Goal: Find specific page/section: Find specific page/section

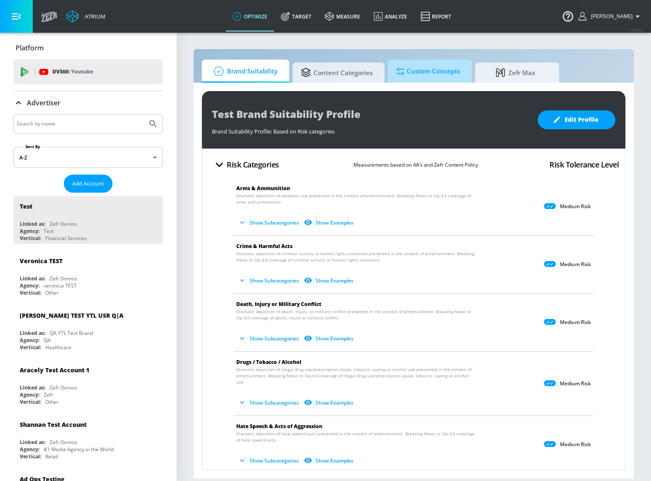
click at [429, 74] on span "Custom Concepts" at bounding box center [428, 71] width 64 height 20
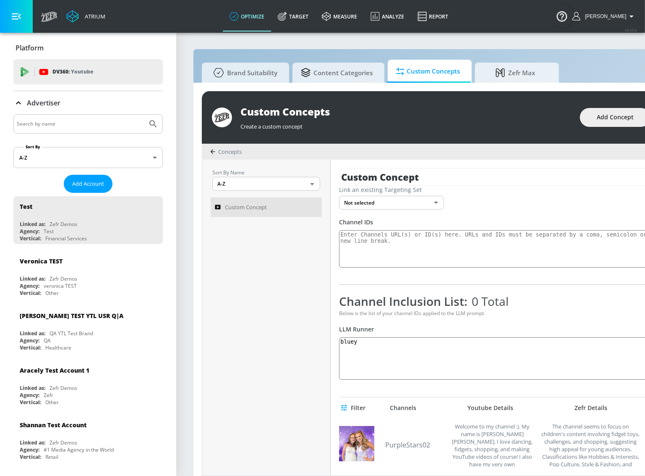
click at [556, 326] on div "LLM Runner" at bounding box center [503, 329] width 329 height 8
drag, startPoint x: 542, startPoint y: 345, endPoint x: 298, endPoint y: 336, distance: 244.2
click at [298, 336] on div "Sort By Name A-Z ASC ​ Custom Concept Custom Concept Link an existing Targeting…" at bounding box center [472, 318] width 540 height 316
click at [526, 319] on div "Channel Inclusion List: 0 Total Below is the list of your channel IDs applied t…" at bounding box center [503, 336] width 329 height 87
drag, startPoint x: 631, startPoint y: 323, endPoint x: 645, endPoint y: 320, distance: 14.4
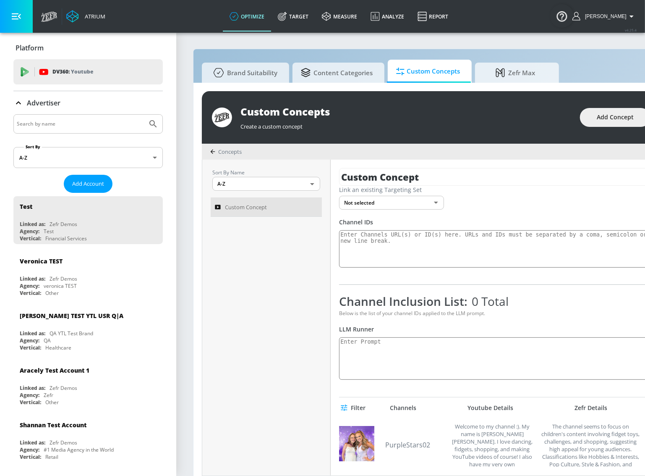
click at [631, 323] on div "Channel Inclusion List: 0 Total Below is the list of your channel IDs applied t…" at bounding box center [503, 336] width 329 height 87
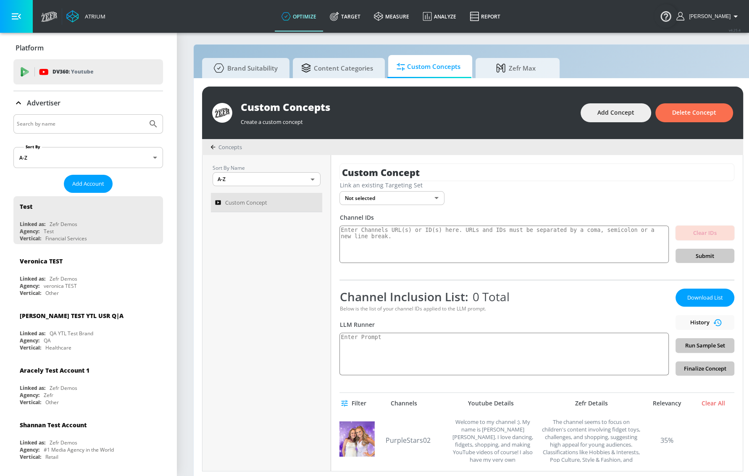
click at [627, 315] on div "Channel Inclusion List: 0 Total Below is the list of your channel IDs applied t…" at bounding box center [503, 332] width 329 height 87
click at [515, 300] on div "Channel Inclusion List: 0 Total" at bounding box center [503, 297] width 329 height 16
click at [523, 299] on div "Channel Inclusion List: 0 Total" at bounding box center [503, 297] width 329 height 16
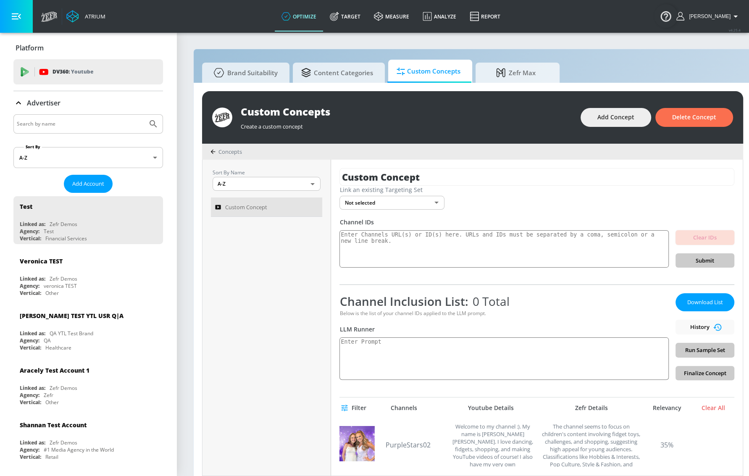
click at [88, 124] on input "Search by name" at bounding box center [80, 123] width 127 height 11
type input "paramount"
click at [144, 115] on button "Submit Search" at bounding box center [153, 124] width 18 height 18
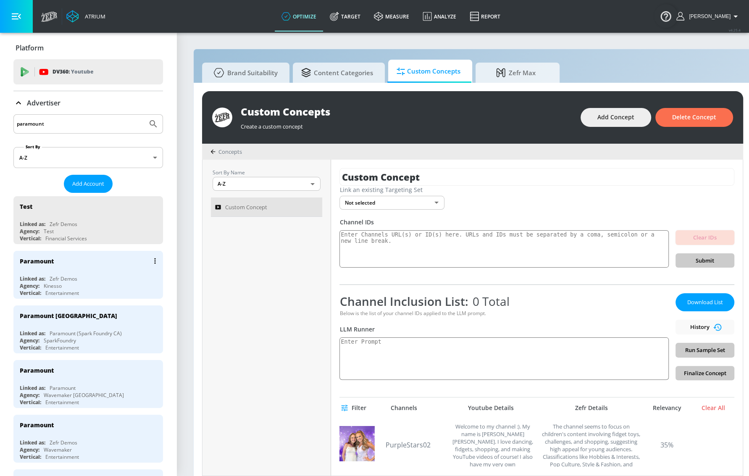
click at [75, 269] on div "Paramount" at bounding box center [90, 261] width 141 height 20
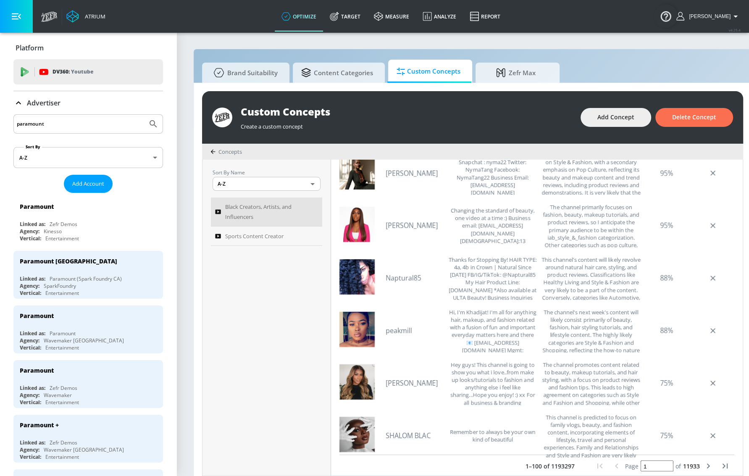
scroll to position [273, 0]
click at [651, 468] on icon "next page" at bounding box center [708, 464] width 10 height 10
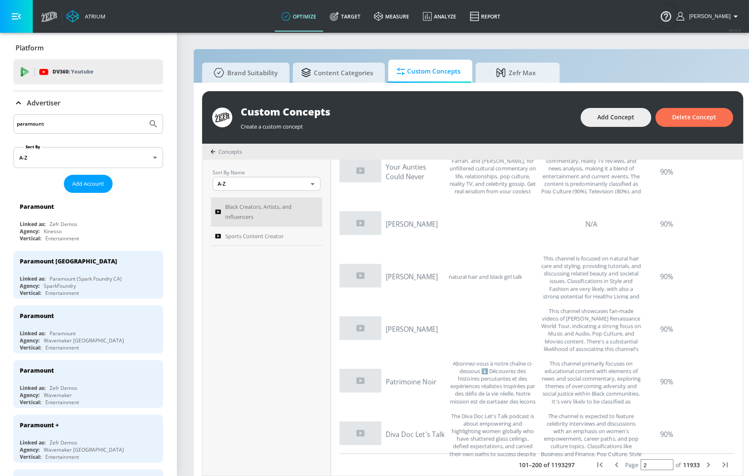
click at [651, 467] on icon "next page" at bounding box center [708, 464] width 10 height 10
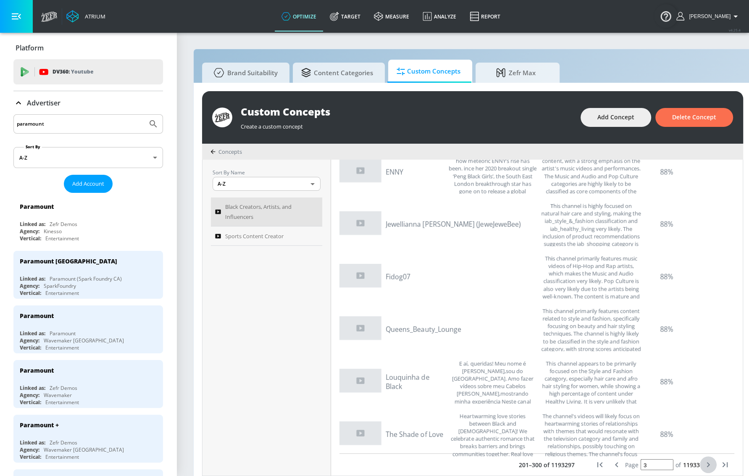
click at [651, 467] on icon "next page" at bounding box center [708, 464] width 10 height 10
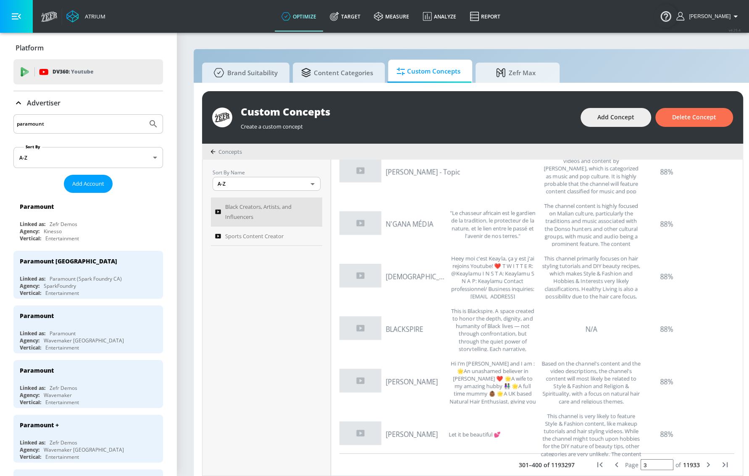
click at [651, 470] on input "3" at bounding box center [656, 464] width 33 height 11
click at [651, 470] on input "2" at bounding box center [656, 464] width 33 height 11
click at [651, 470] on input "1" at bounding box center [656, 464] width 33 height 11
click at [651, 468] on input "2" at bounding box center [656, 464] width 33 height 11
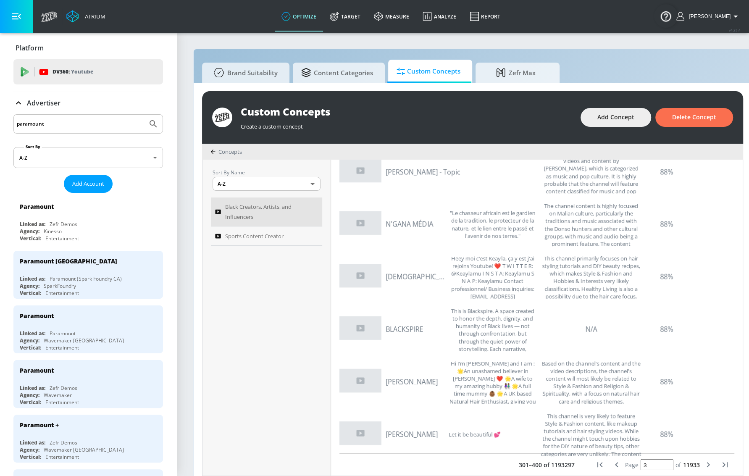
click at [651, 467] on input "3" at bounding box center [656, 464] width 33 height 11
click at [651, 467] on input "4" at bounding box center [656, 464] width 33 height 11
click at [651, 467] on input "5" at bounding box center [656, 464] width 33 height 11
click at [651, 467] on input "6" at bounding box center [656, 464] width 33 height 11
click at [651, 467] on input "7" at bounding box center [656, 464] width 33 height 11
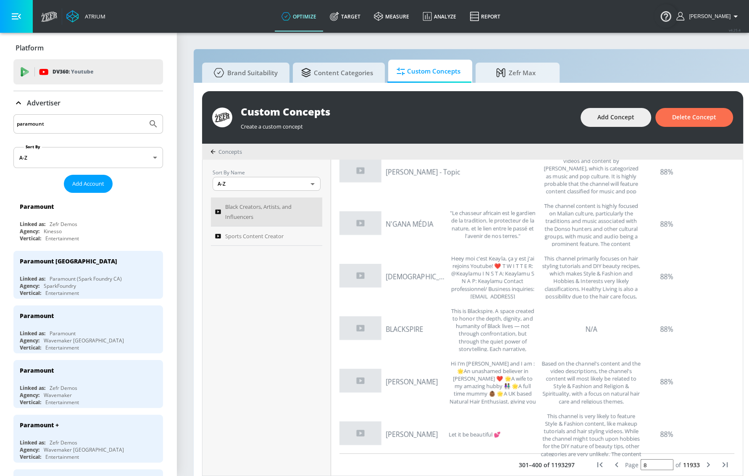
click at [651, 467] on input "8" at bounding box center [656, 464] width 33 height 11
click at [651, 467] on input "9" at bounding box center [656, 464] width 33 height 11
click at [651, 470] on input "9" at bounding box center [656, 464] width 33 height 11
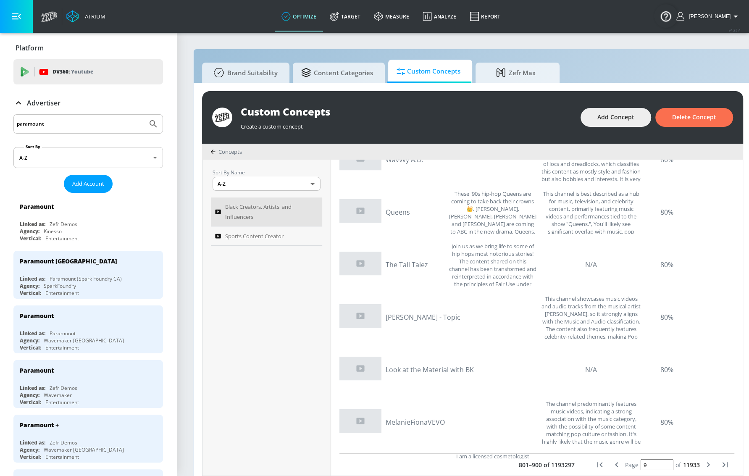
scroll to position [76, 0]
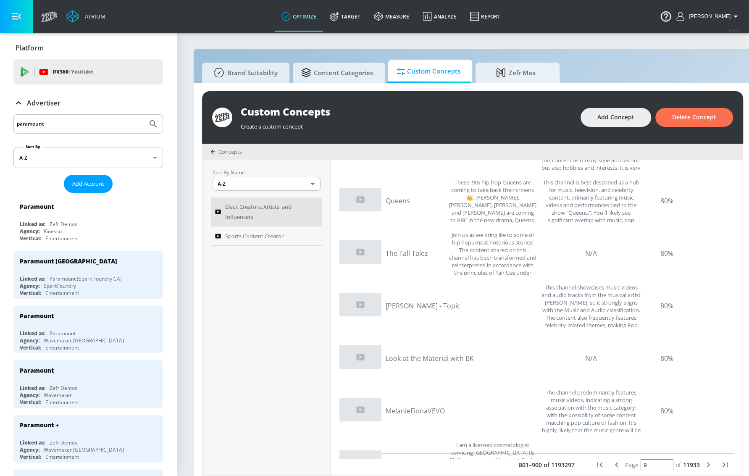
click at [651, 467] on icon "next page" at bounding box center [708, 464] width 10 height 10
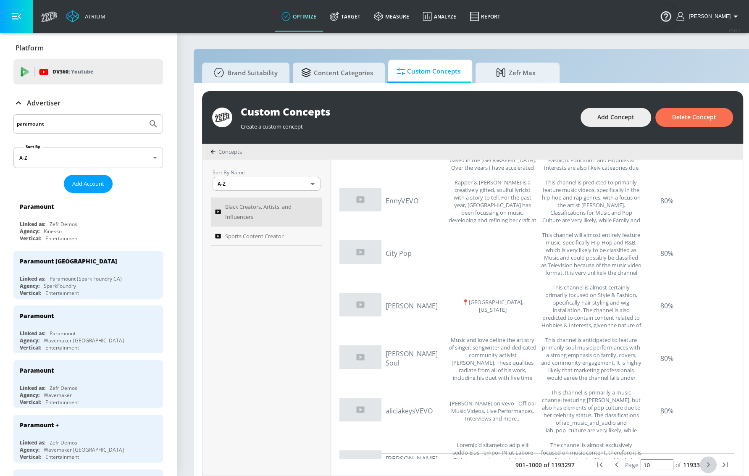
click at [651, 466] on icon "next page" at bounding box center [708, 464] width 10 height 10
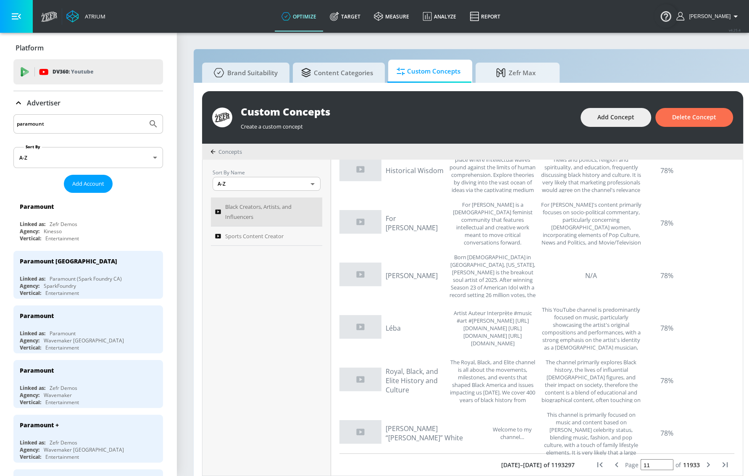
scroll to position [382, 0]
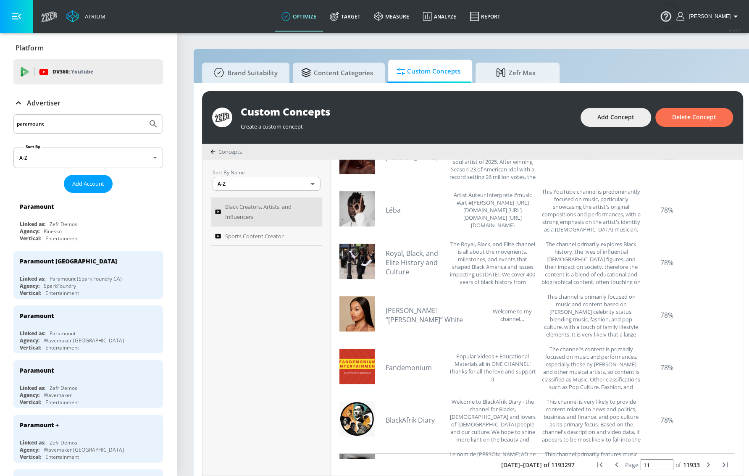
click at [651, 466] on icon "next page" at bounding box center [708, 464] width 10 height 10
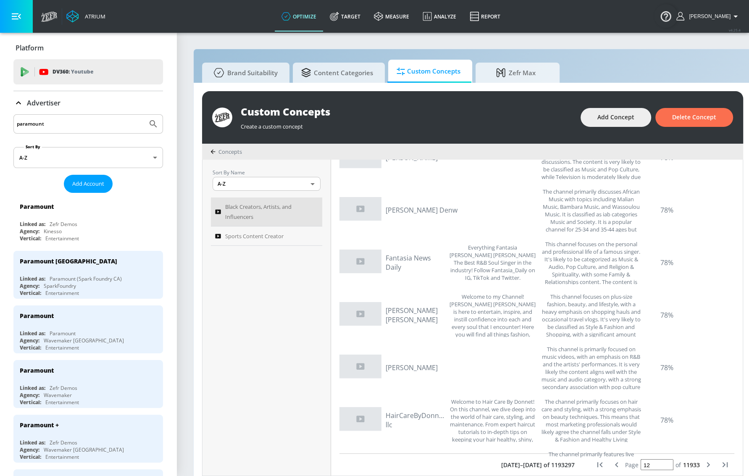
click at [651, 470] on icon "next page" at bounding box center [708, 464] width 10 height 10
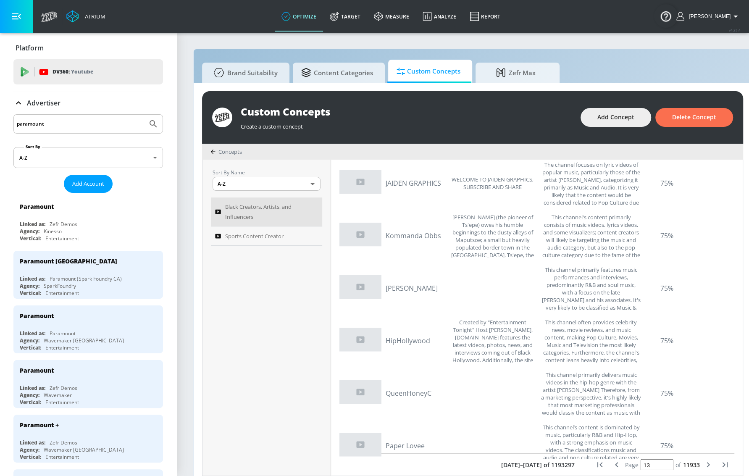
scroll to position [496, 0]
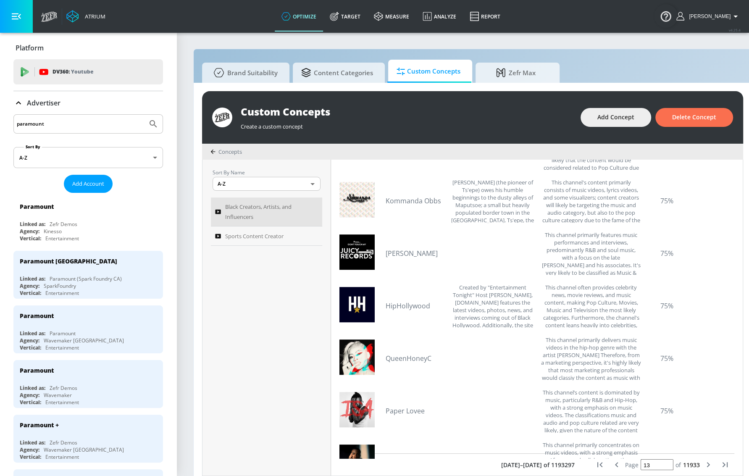
click at [651, 467] on icon "next page" at bounding box center [708, 464] width 10 height 10
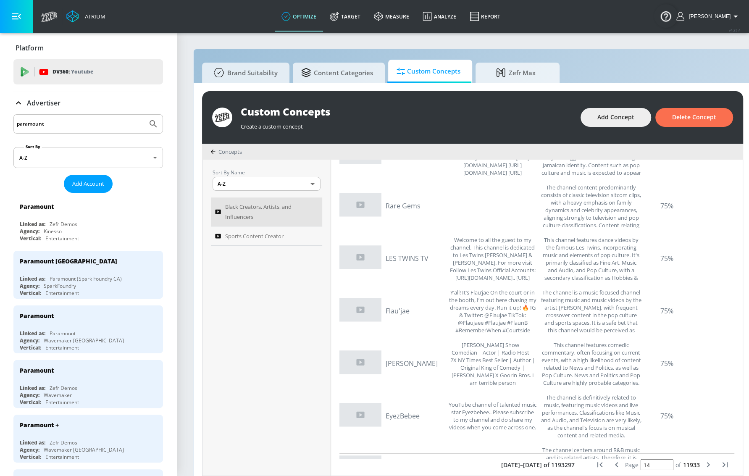
scroll to position [840, 0]
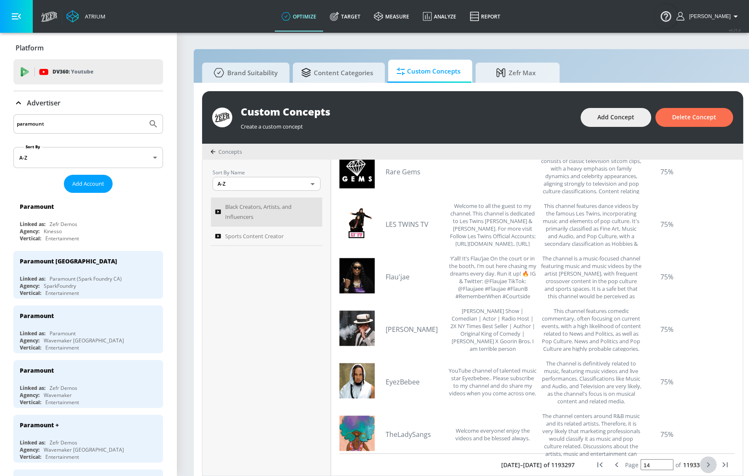
click at [651, 466] on icon "next page" at bounding box center [708, 464] width 10 height 10
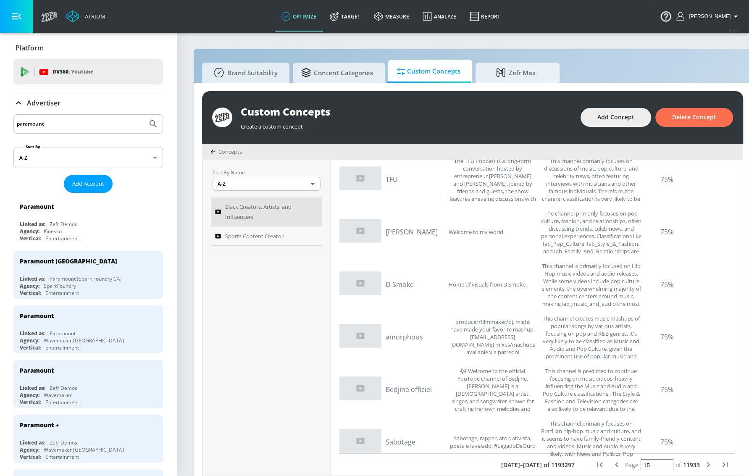
scroll to position [954, 0]
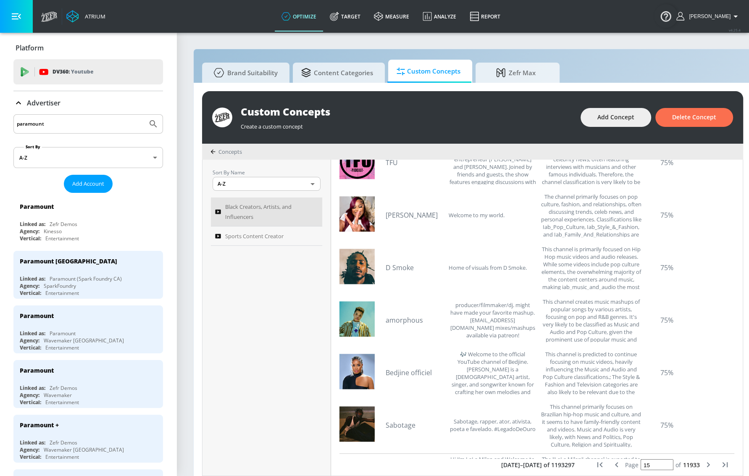
click at [651, 468] on icon "next page" at bounding box center [708, 464] width 10 height 10
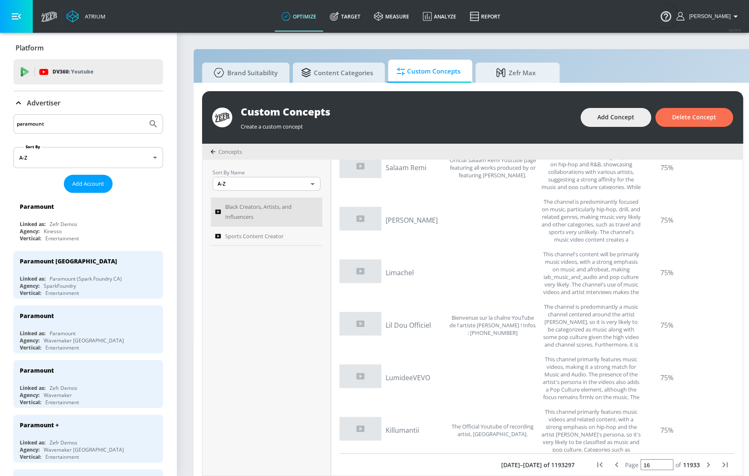
scroll to position [1374, 0]
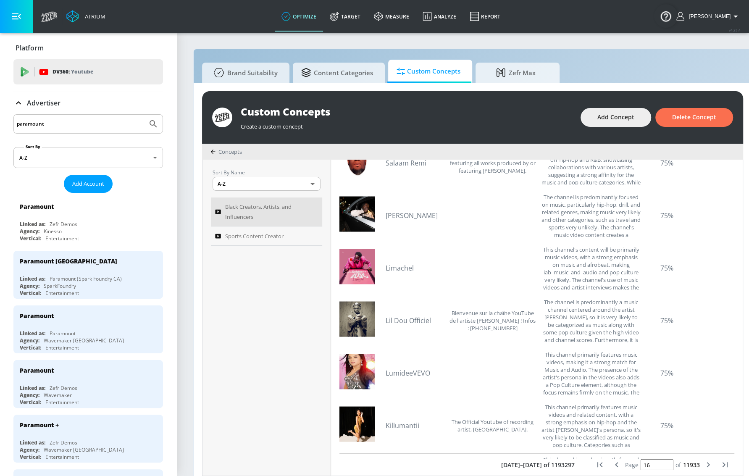
click at [651, 470] on input "16" at bounding box center [656, 464] width 33 height 11
drag, startPoint x: 660, startPoint y: 472, endPoint x: 630, endPoint y: 467, distance: 30.7
click at [640, 468] on input "16" at bounding box center [656, 464] width 33 height 11
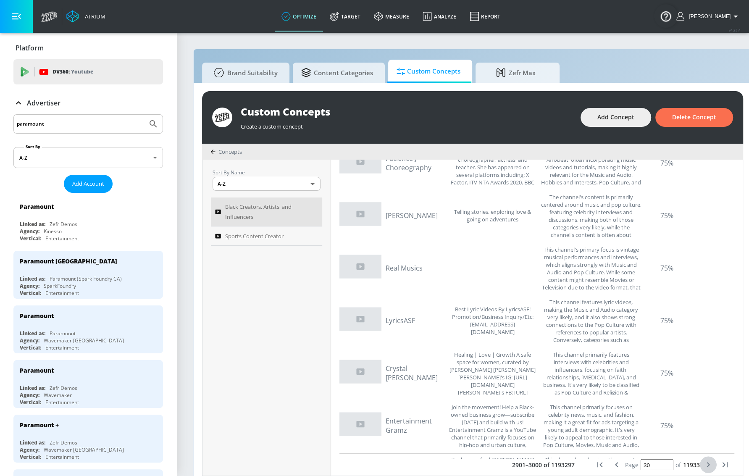
click at [651, 469] on icon "next page" at bounding box center [708, 464] width 10 height 10
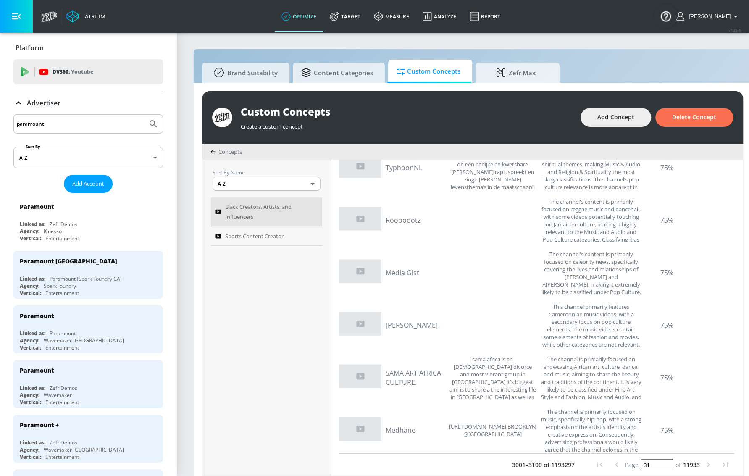
scroll to position [1756, 0]
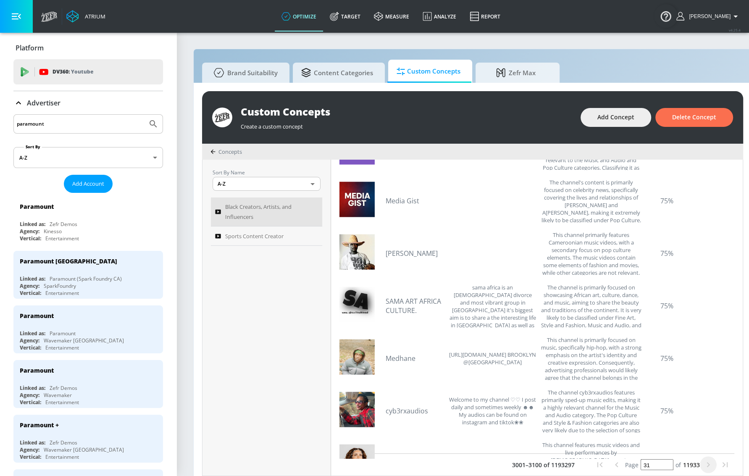
click at [651, 470] on icon "next page" at bounding box center [708, 464] width 10 height 10
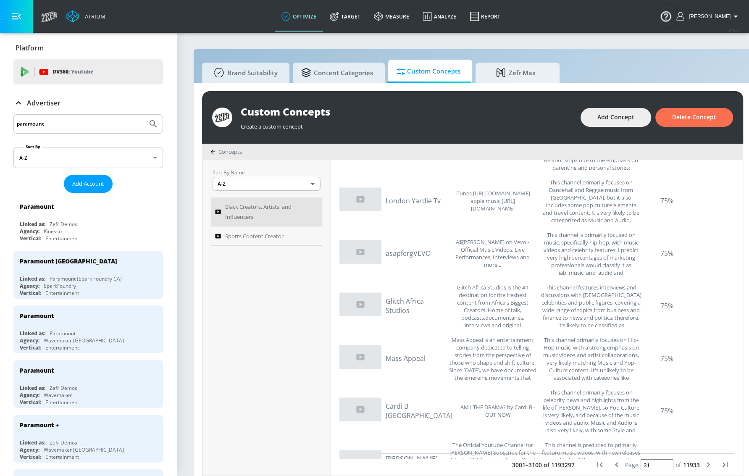
click at [651, 468] on icon "next page" at bounding box center [708, 464] width 10 height 10
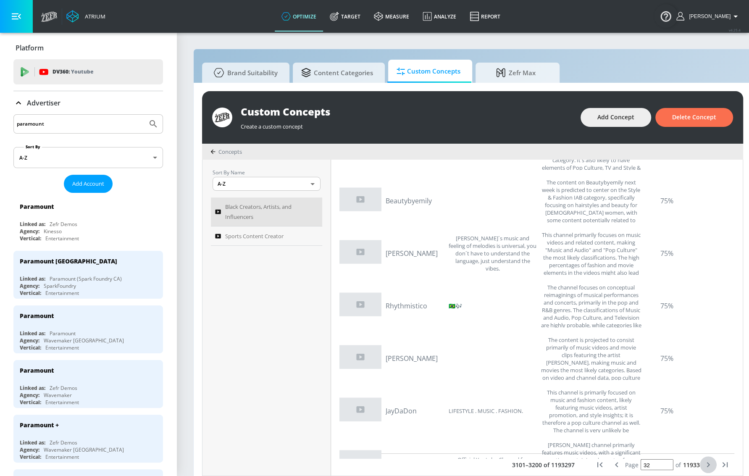
click at [651, 467] on icon "next page" at bounding box center [708, 464] width 10 height 10
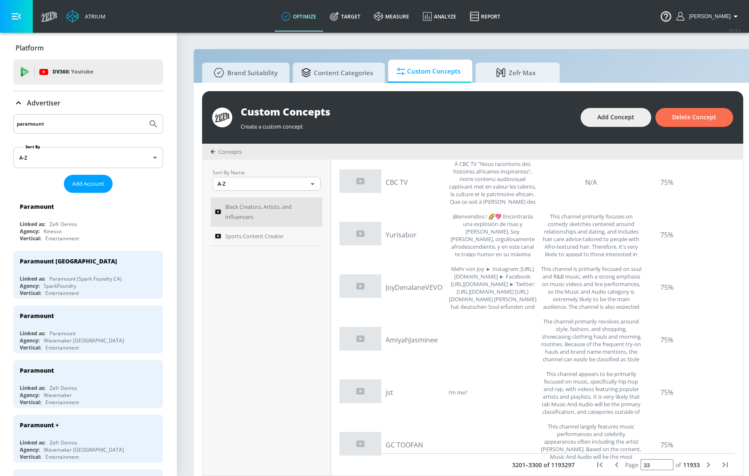
scroll to position [3167, 0]
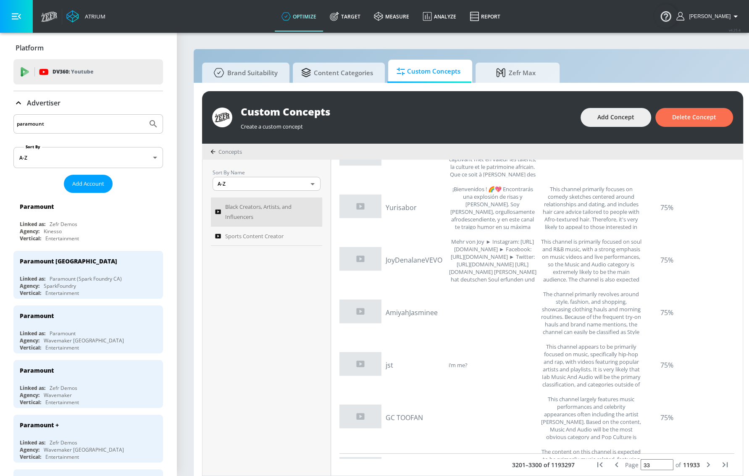
drag, startPoint x: 651, startPoint y: 468, endPoint x: 627, endPoint y: 472, distance: 24.2
click at [627, 470] on div "Page 33 of 11933" at bounding box center [662, 464] width 75 height 11
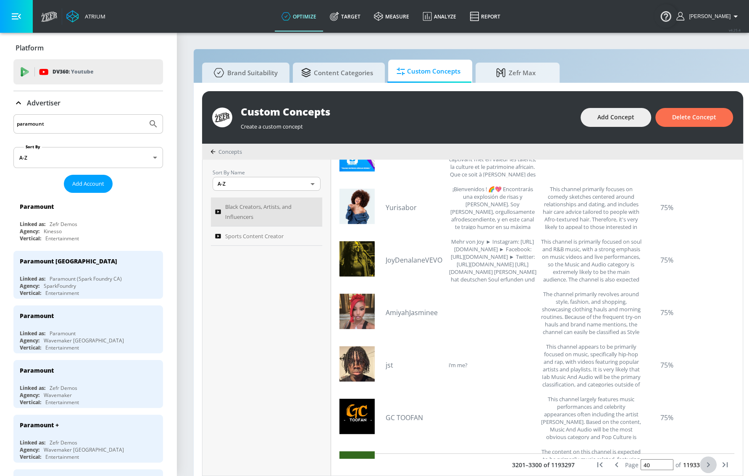
click at [651, 466] on icon "next page" at bounding box center [708, 464] width 10 height 10
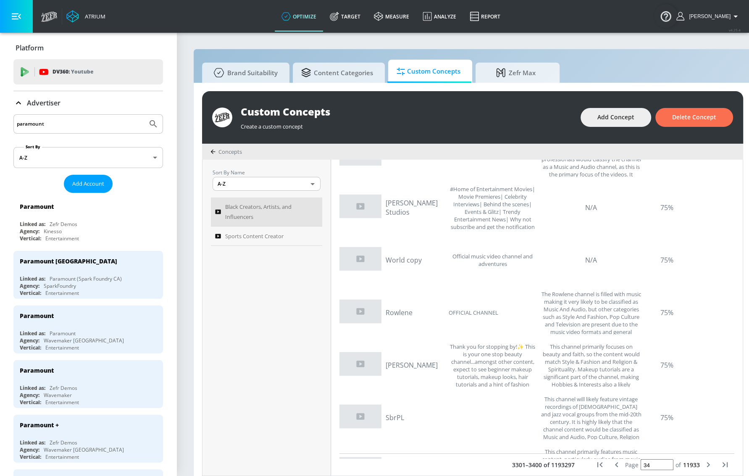
click at [651, 470] on input "34" at bounding box center [656, 464] width 33 height 11
drag, startPoint x: 653, startPoint y: 471, endPoint x: 611, endPoint y: 468, distance: 42.9
click at [611, 469] on div "Page 34 of 11933" at bounding box center [662, 464] width 142 height 17
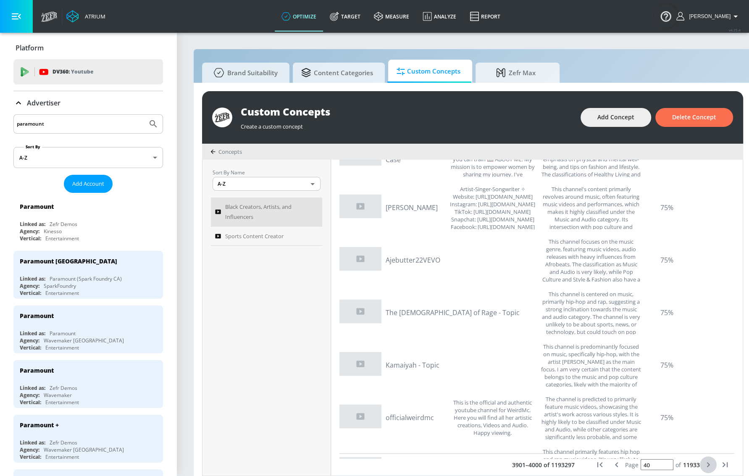
click at [651, 468] on icon "next page" at bounding box center [708, 464] width 10 height 10
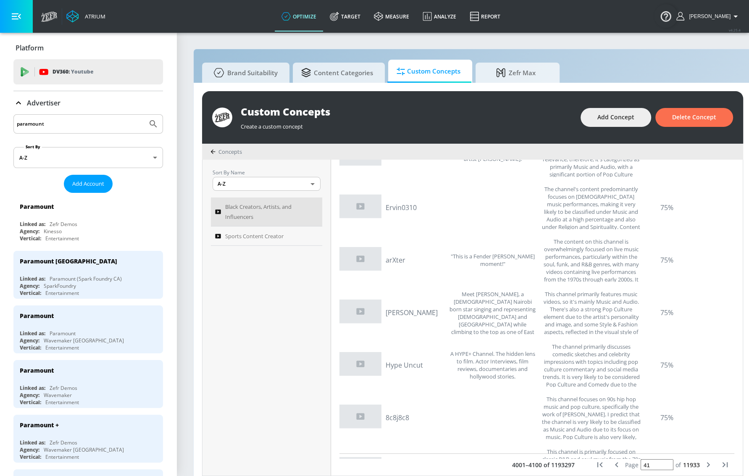
drag, startPoint x: 634, startPoint y: 472, endPoint x: 626, endPoint y: 470, distance: 8.1
click at [626, 470] on div "Page 41 of 11933" at bounding box center [662, 464] width 75 height 11
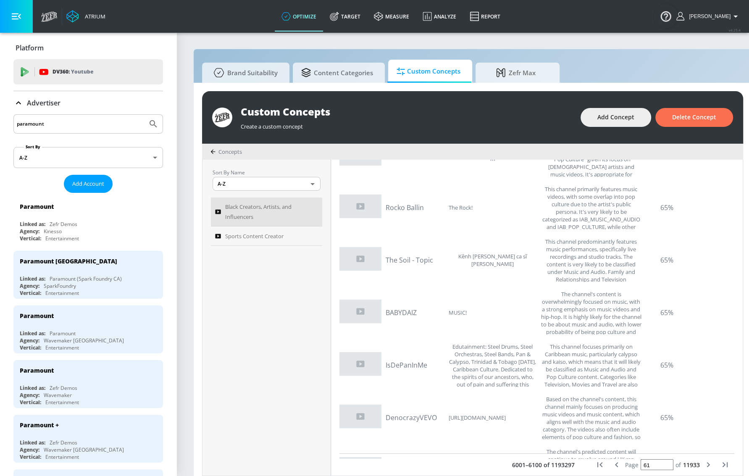
click at [616, 472] on button "previous page" at bounding box center [616, 464] width 17 height 17
type input "60"
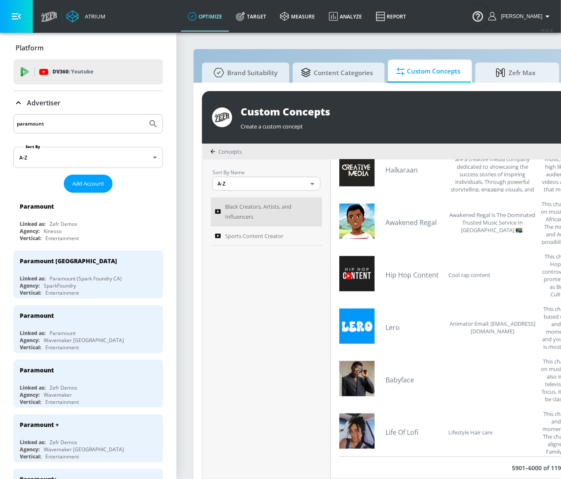
scroll to position [4933, 0]
